Goal: Use online tool/utility: Utilize a website feature to perform a specific function

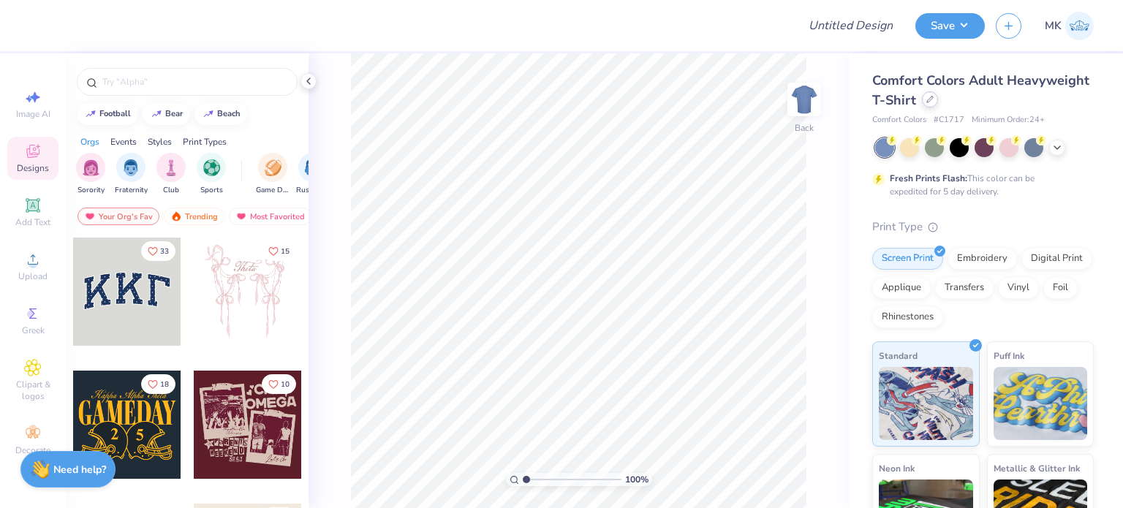
click at [938, 102] on div at bounding box center [930, 99] width 16 height 16
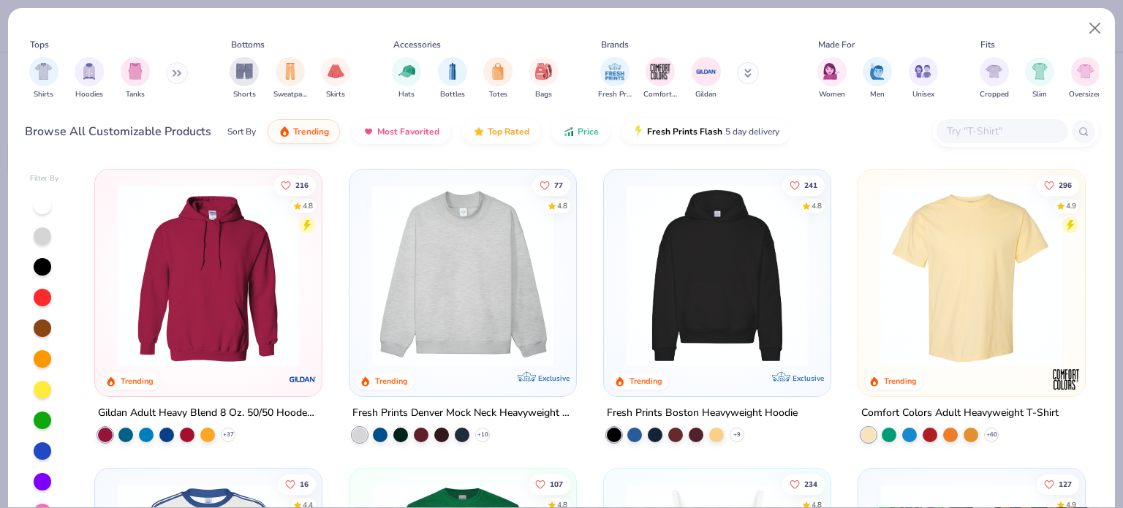
click at [176, 72] on icon at bounding box center [177, 72] width 9 height 7
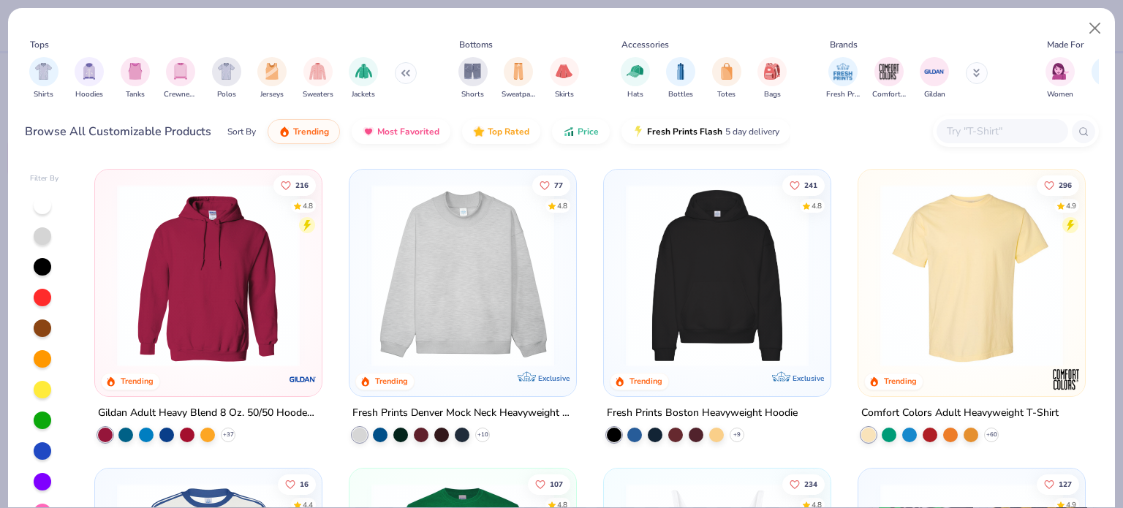
click at [975, 124] on input "text" at bounding box center [1002, 131] width 113 height 17
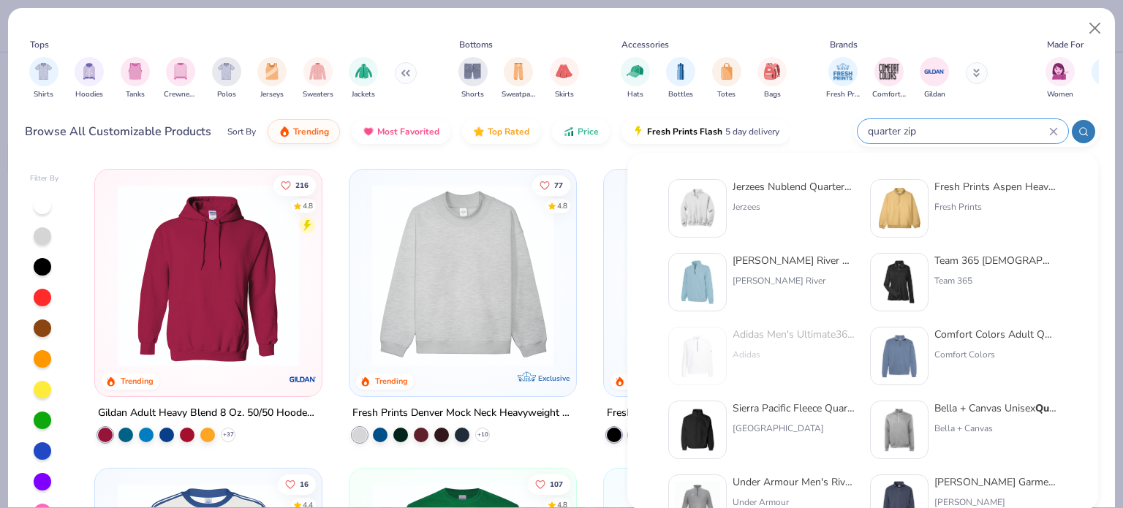
type input "quarter zip"
click at [761, 204] on div "Jerzees" at bounding box center [794, 206] width 123 height 13
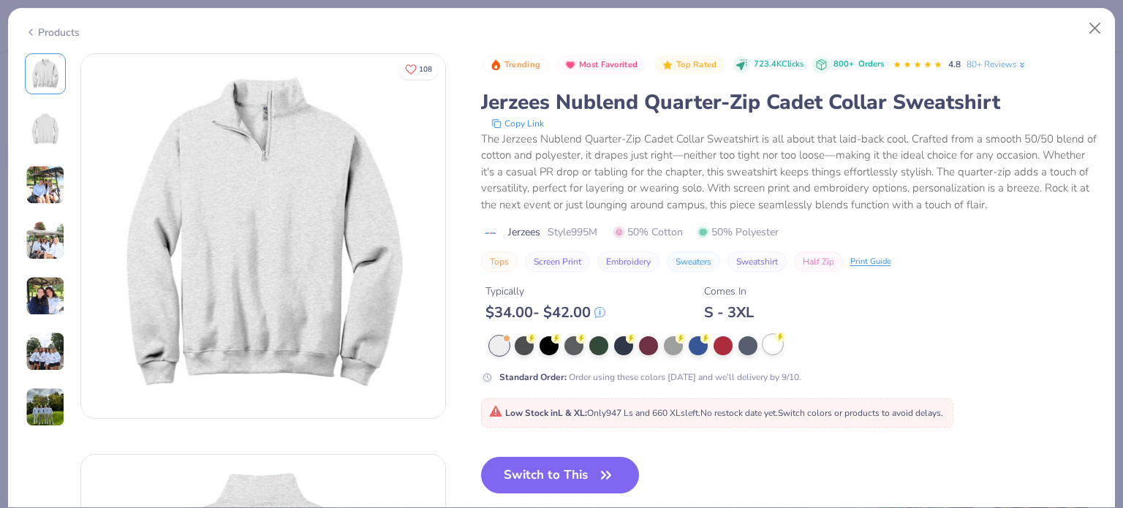
click at [776, 347] on div at bounding box center [772, 344] width 19 height 19
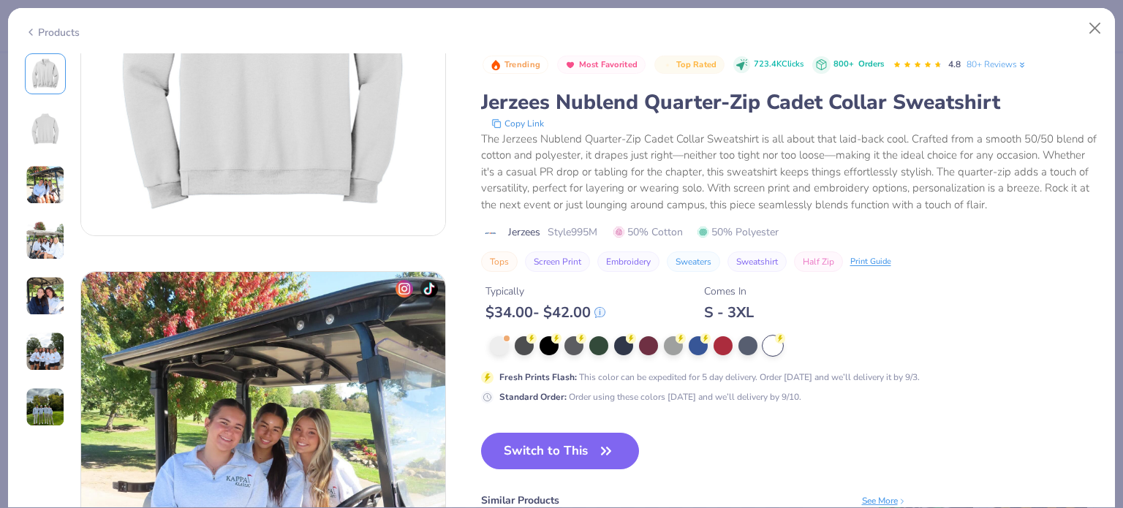
scroll to position [585, 0]
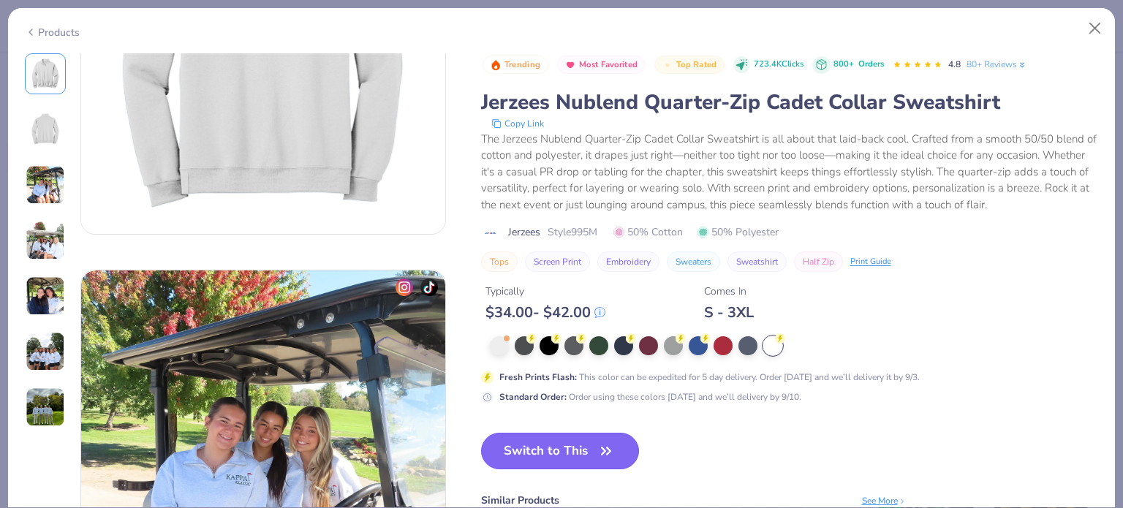
click at [562, 450] on button "Switch to This" at bounding box center [560, 451] width 159 height 37
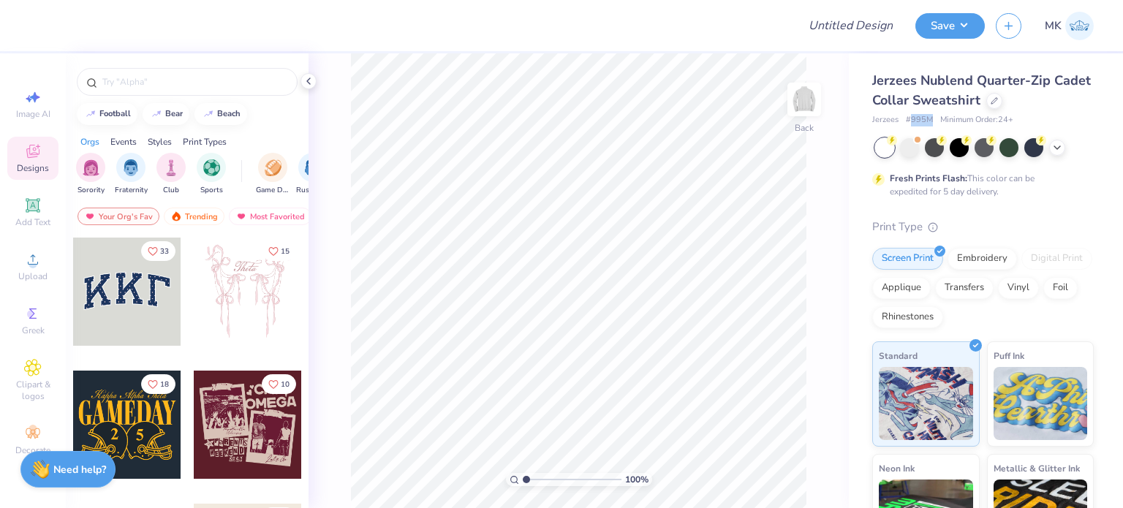
copy span "995M"
drag, startPoint x: 910, startPoint y: 121, endPoint x: 929, endPoint y: 124, distance: 20.0
click at [929, 124] on span "# 995M" at bounding box center [919, 120] width 27 height 12
click at [28, 95] on icon at bounding box center [33, 97] width 18 height 18
select select "4"
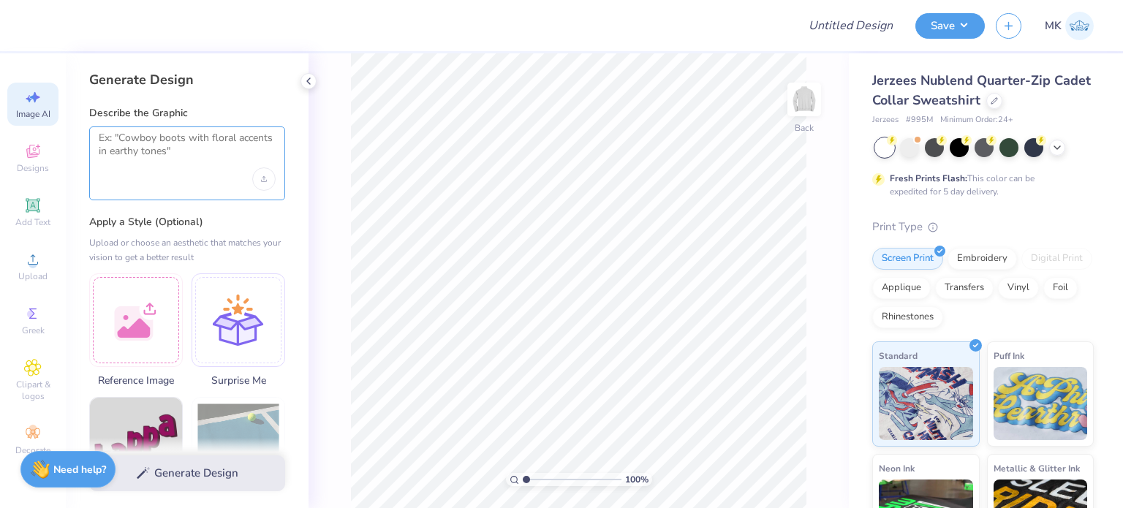
click at [117, 163] on textarea at bounding box center [187, 150] width 177 height 37
paste textarea "IC Ubound"
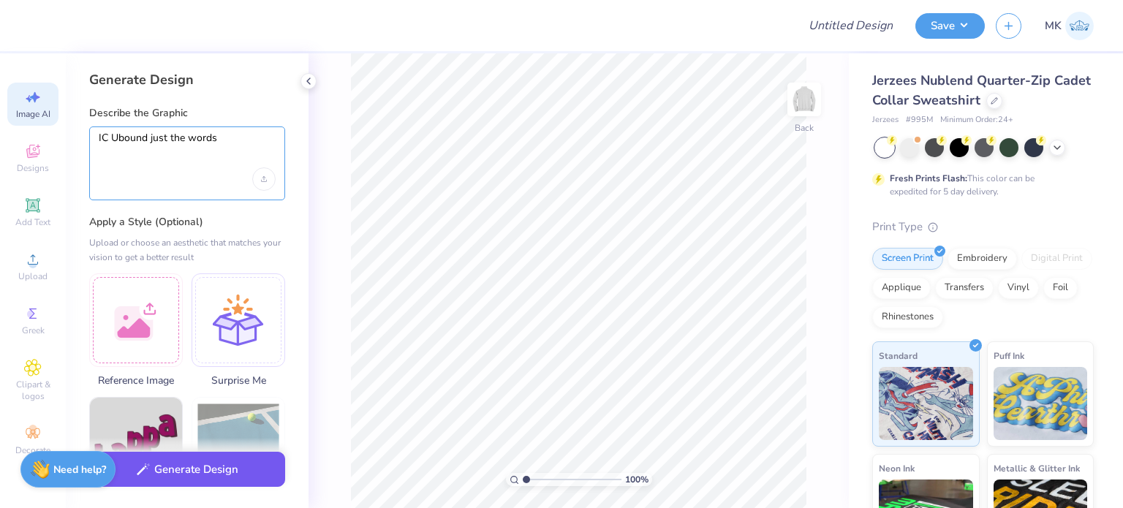
type textarea "IC Ubound just the words"
click at [184, 473] on button "Generate Design" at bounding box center [187, 470] width 196 height 36
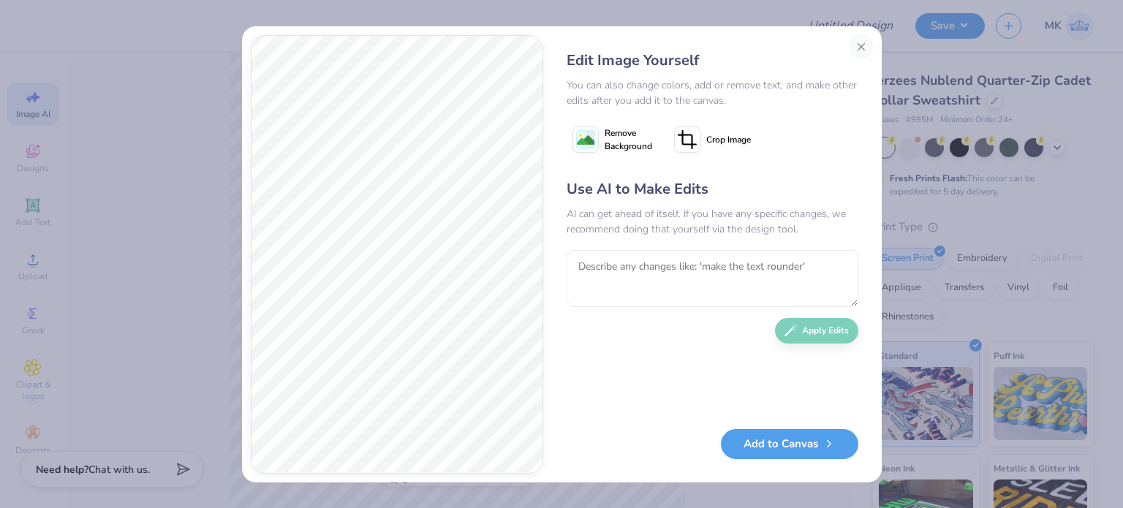
click at [579, 137] on image at bounding box center [586, 141] width 18 height 18
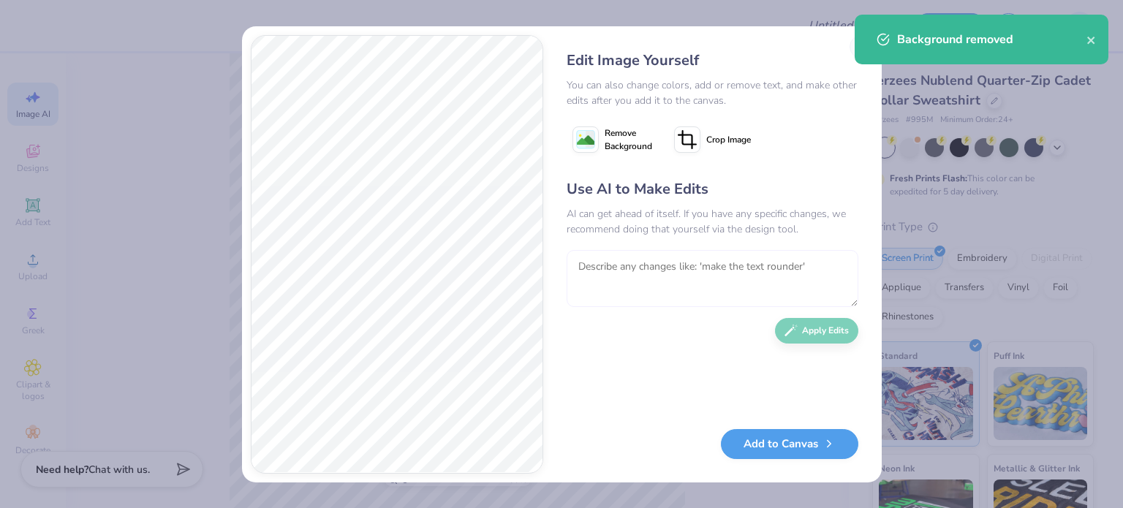
click at [603, 280] on textarea at bounding box center [713, 278] width 292 height 57
paste textarea "black writing"
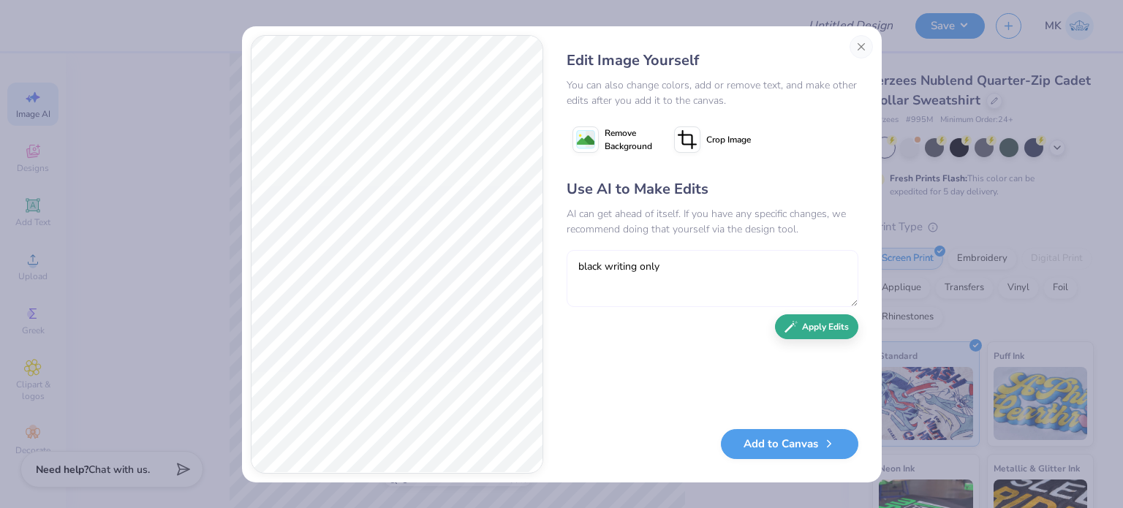
type textarea "black writing only"
click at [823, 335] on button "Apply Edits" at bounding box center [816, 327] width 83 height 26
